Goal: Transaction & Acquisition: Download file/media

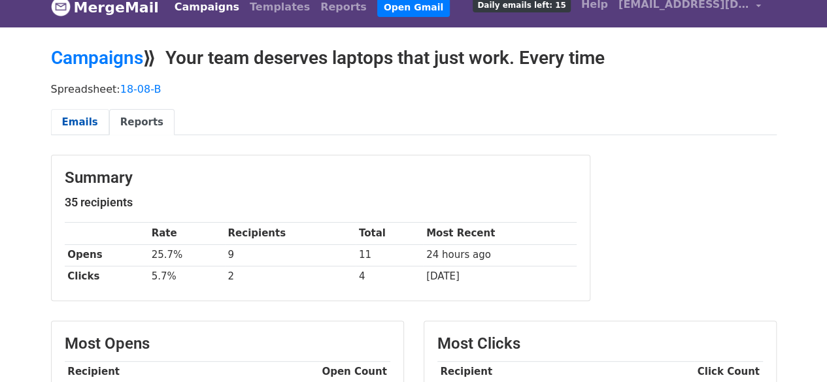
scroll to position [44, 0]
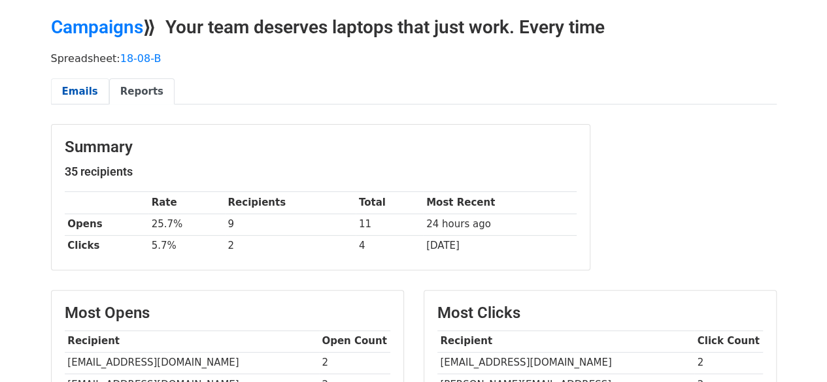
click at [84, 93] on link "Emails" at bounding box center [80, 91] width 58 height 27
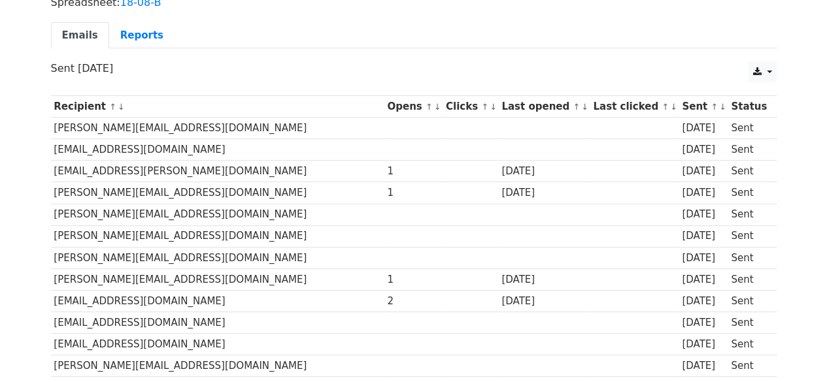
scroll to position [104, 0]
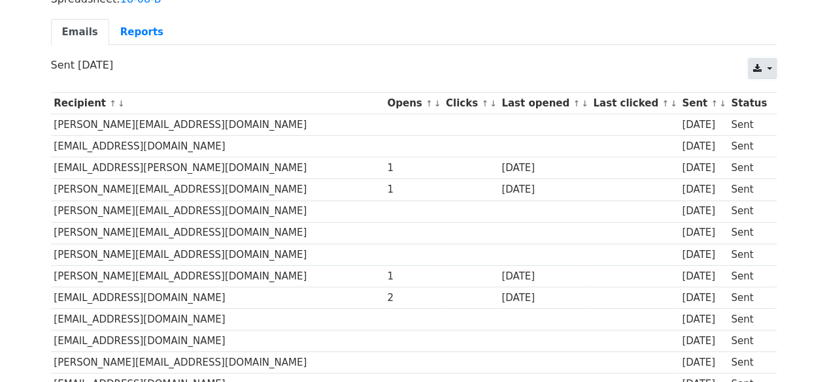
click at [758, 70] on icon at bounding box center [757, 68] width 8 height 9
click at [775, 117] on link "Excel" at bounding box center [778, 119] width 59 height 21
